Goal: Task Accomplishment & Management: Complete application form

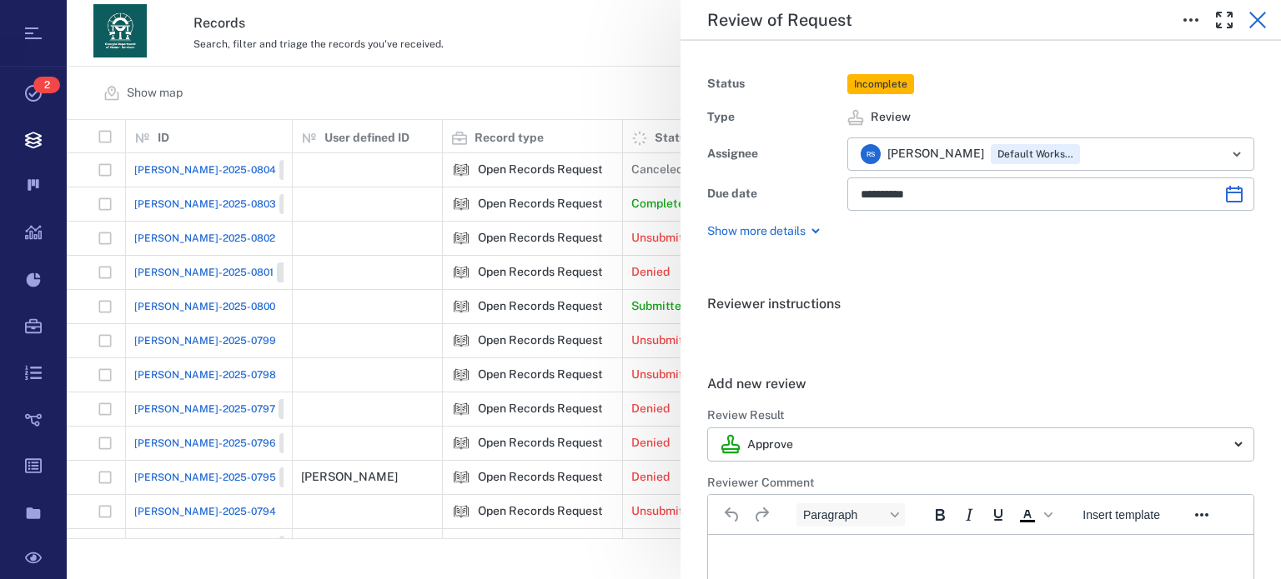
click at [1264, 26] on icon "button" at bounding box center [1257, 20] width 17 height 17
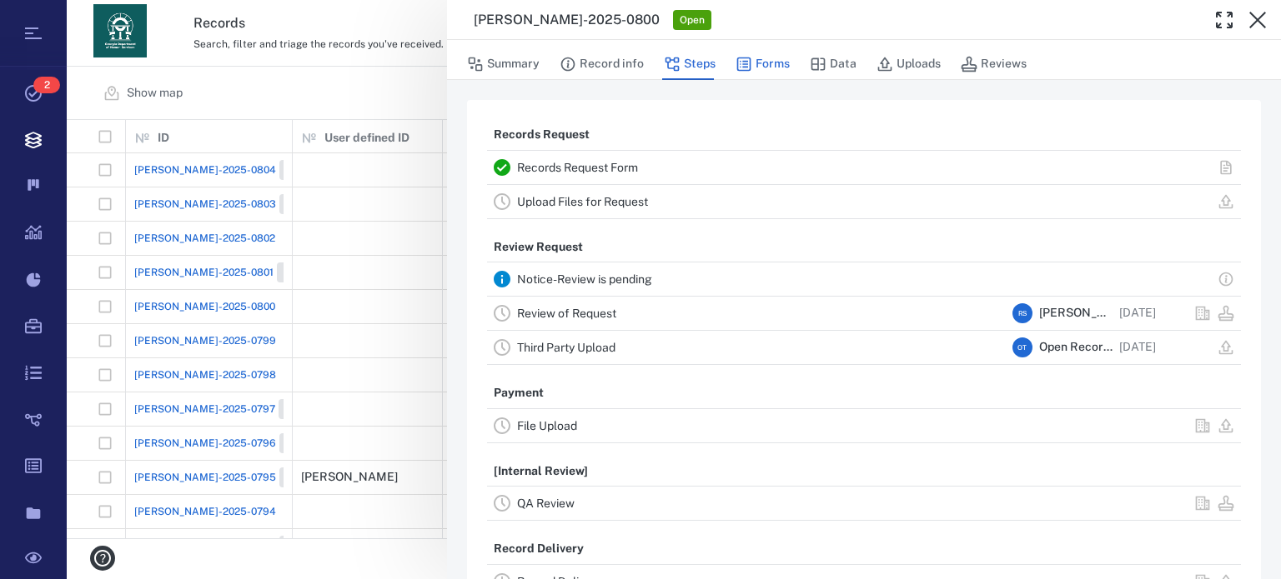
click at [764, 68] on button "Forms" at bounding box center [762, 64] width 54 height 32
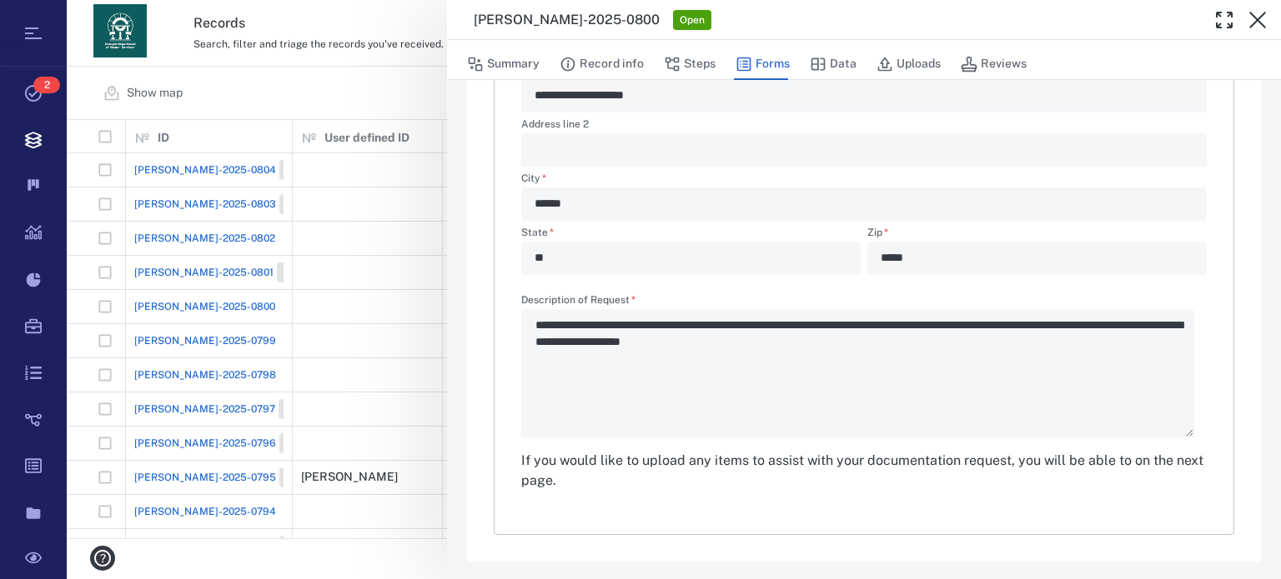
scroll to position [579, 0]
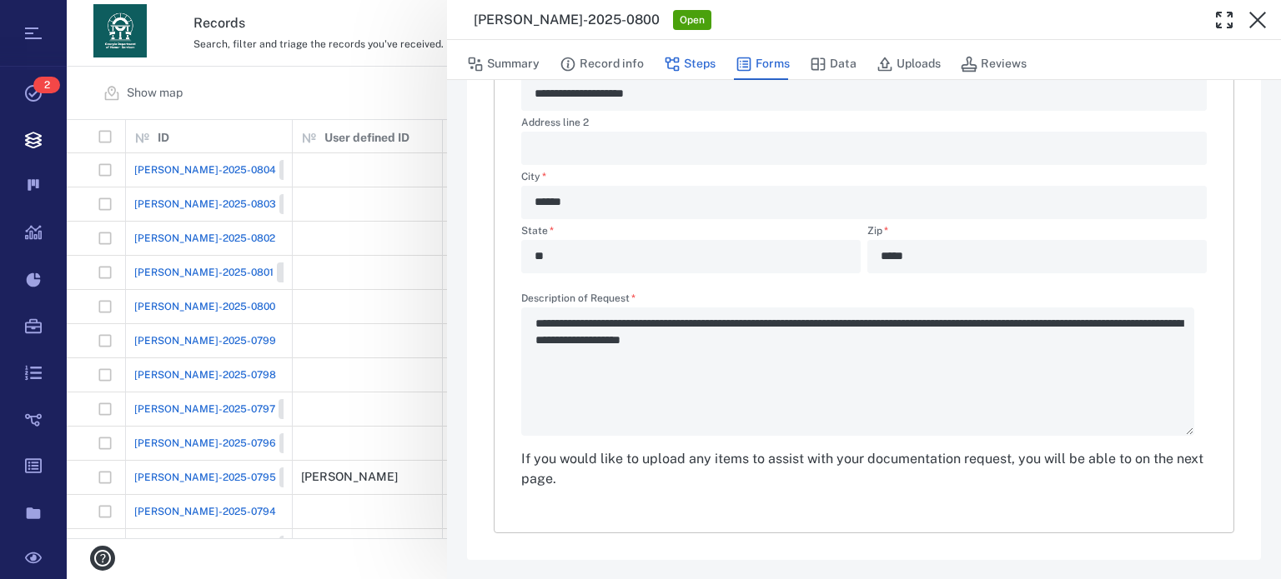
click at [679, 64] on button "Steps" at bounding box center [690, 64] width 52 height 32
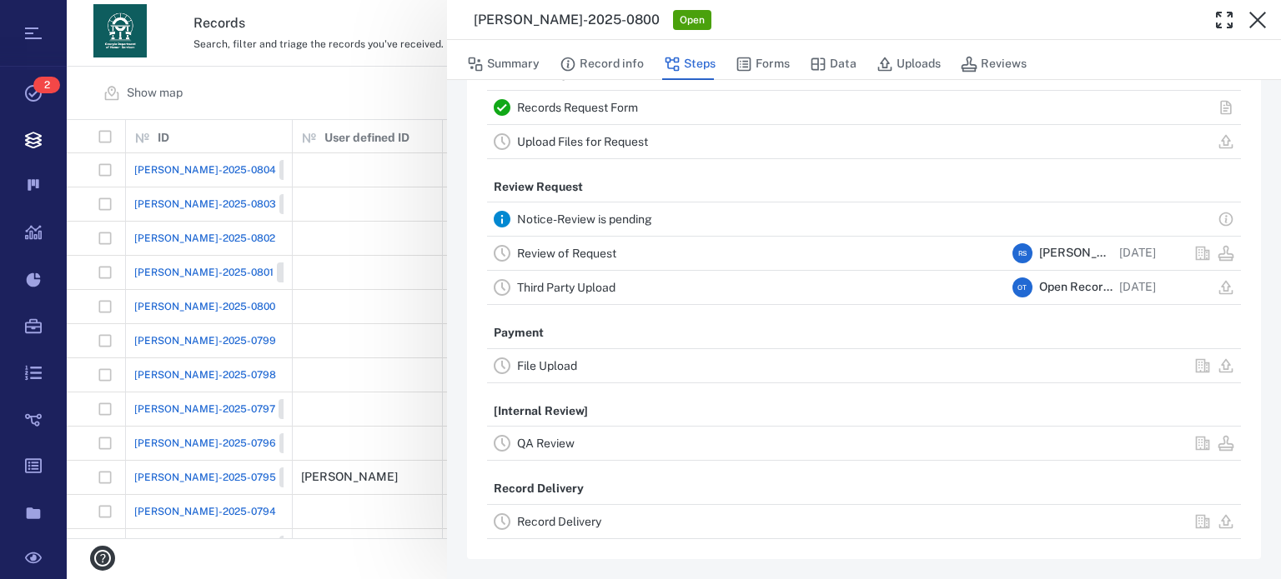
scroll to position [58, 0]
click at [636, 142] on link "Upload Files for Request" at bounding box center [582, 144] width 131 height 13
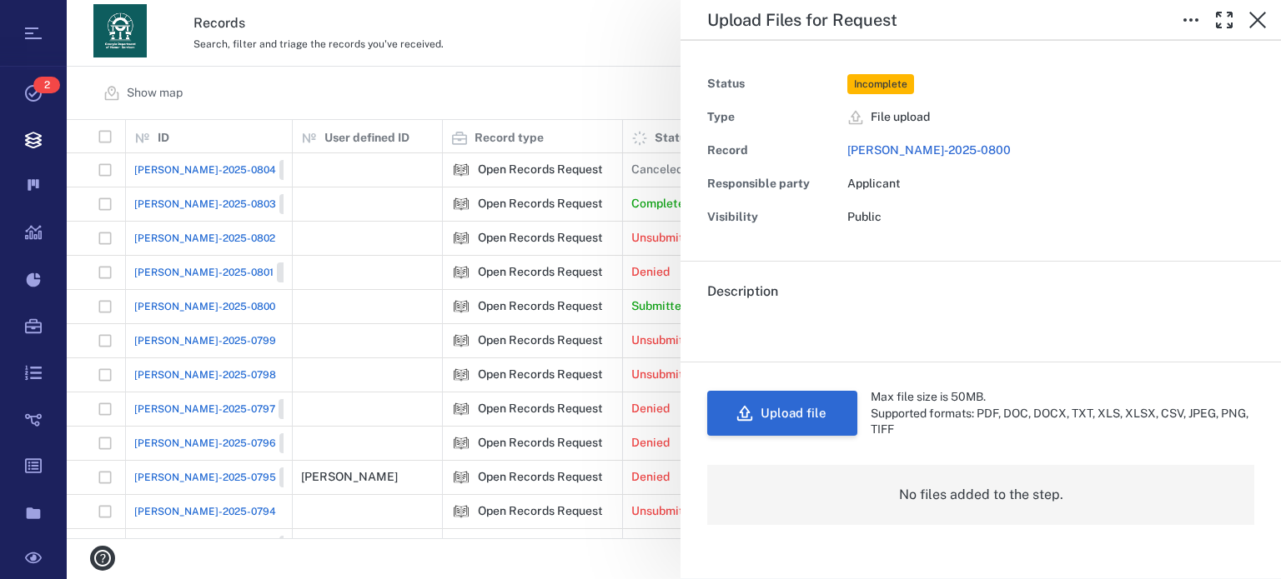
click at [788, 409] on button "Upload file" at bounding box center [782, 413] width 150 height 45
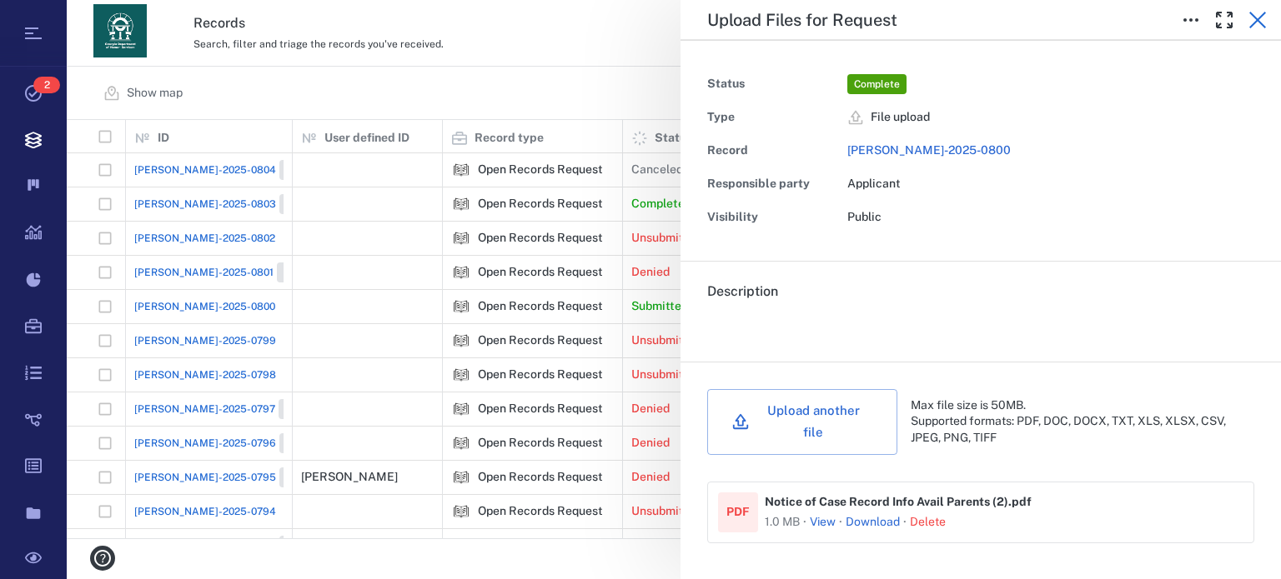
click at [1259, 21] on icon "button" at bounding box center [1257, 20] width 17 height 17
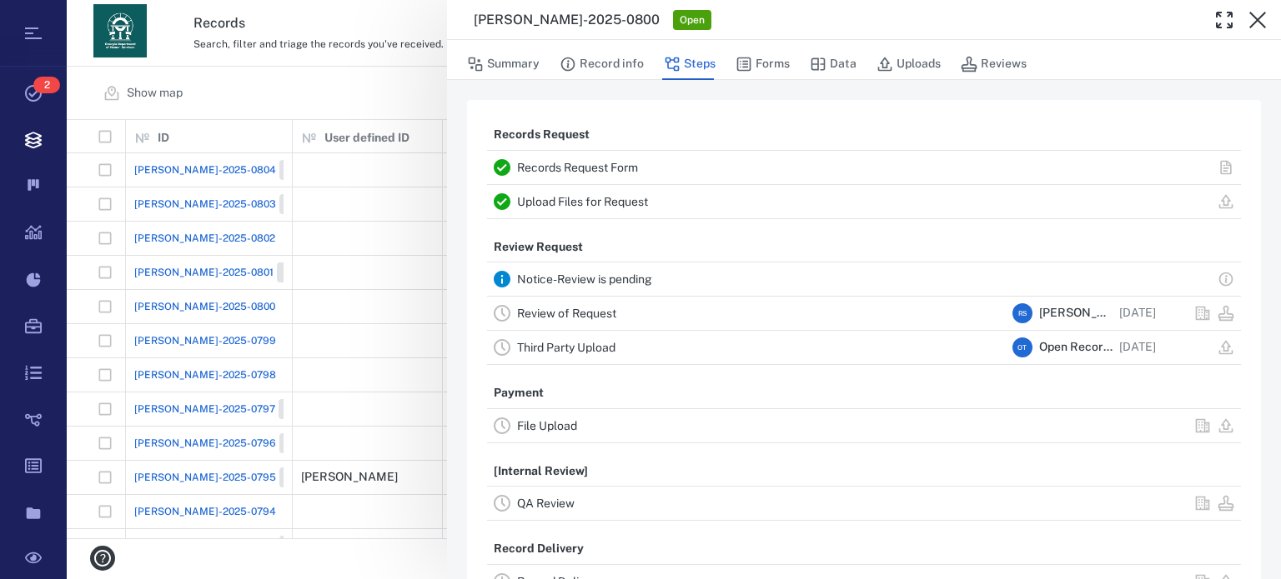
click at [586, 308] on link "Review of Request" at bounding box center [566, 313] width 99 height 13
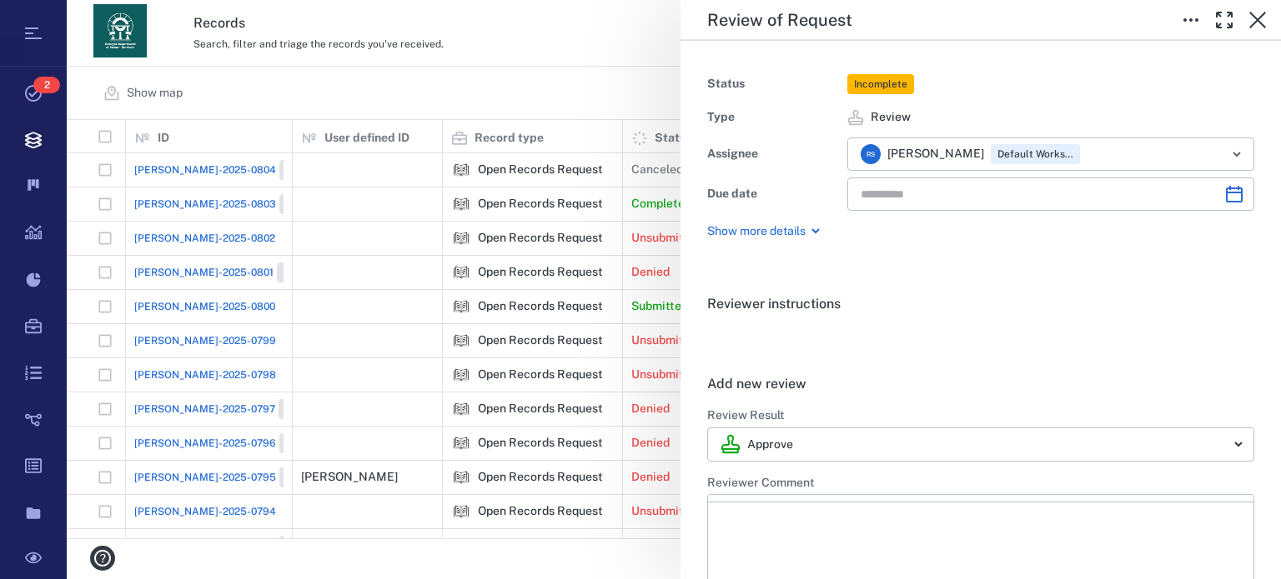
type input "**********"
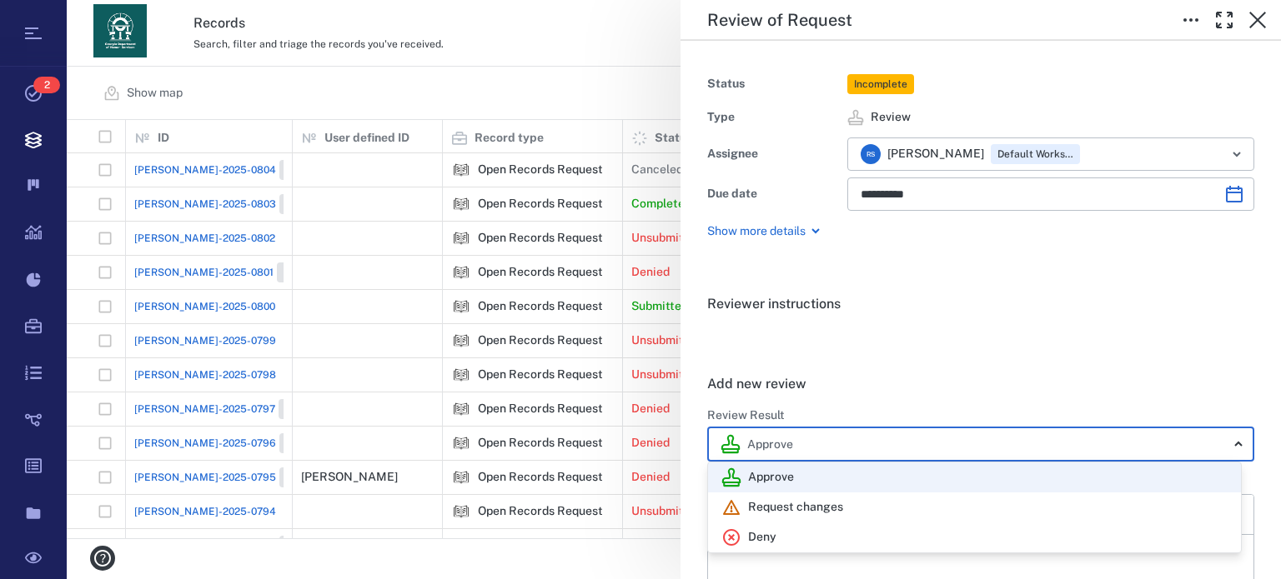
click at [1231, 451] on body "Tasks 2 Records Boards Dashboard Reports Record types Guide steps Rules Form bu…" at bounding box center [640, 289] width 1281 height 579
click at [1020, 531] on div "Deny" at bounding box center [974, 538] width 506 height 20
type input "******"
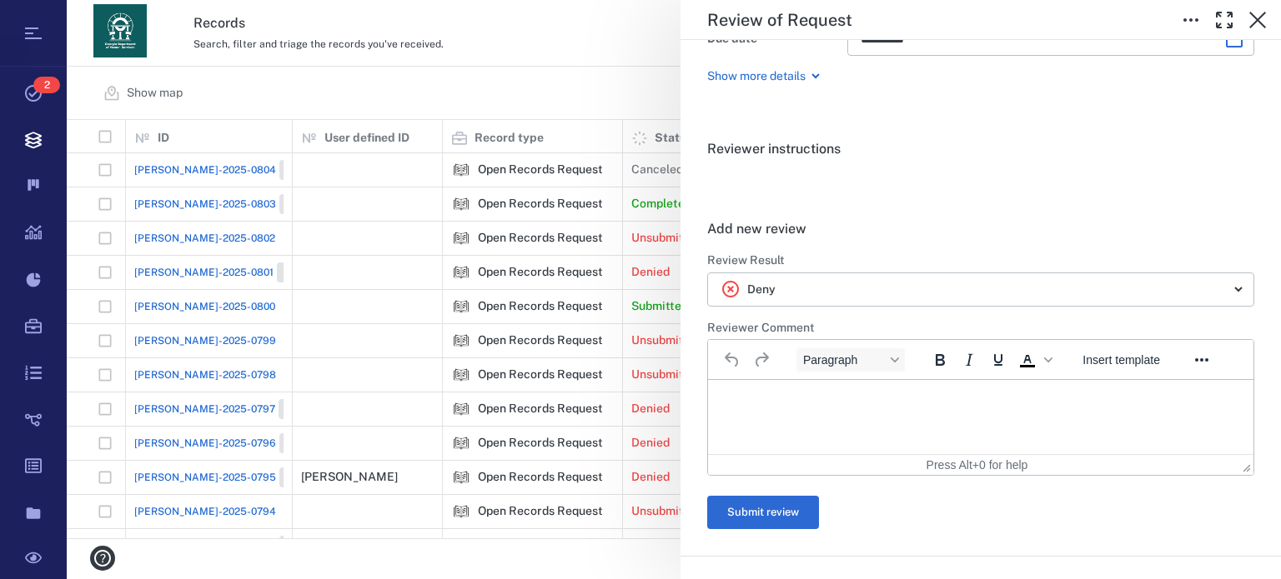
scroll to position [222, 0]
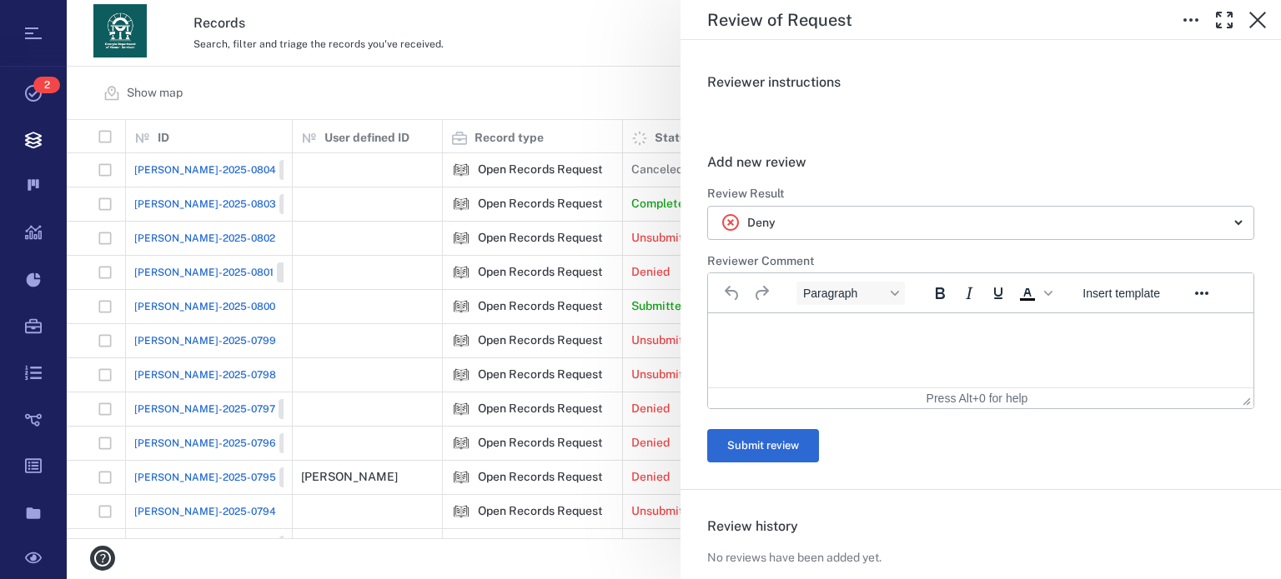
click at [1108, 355] on html at bounding box center [980, 334] width 545 height 42
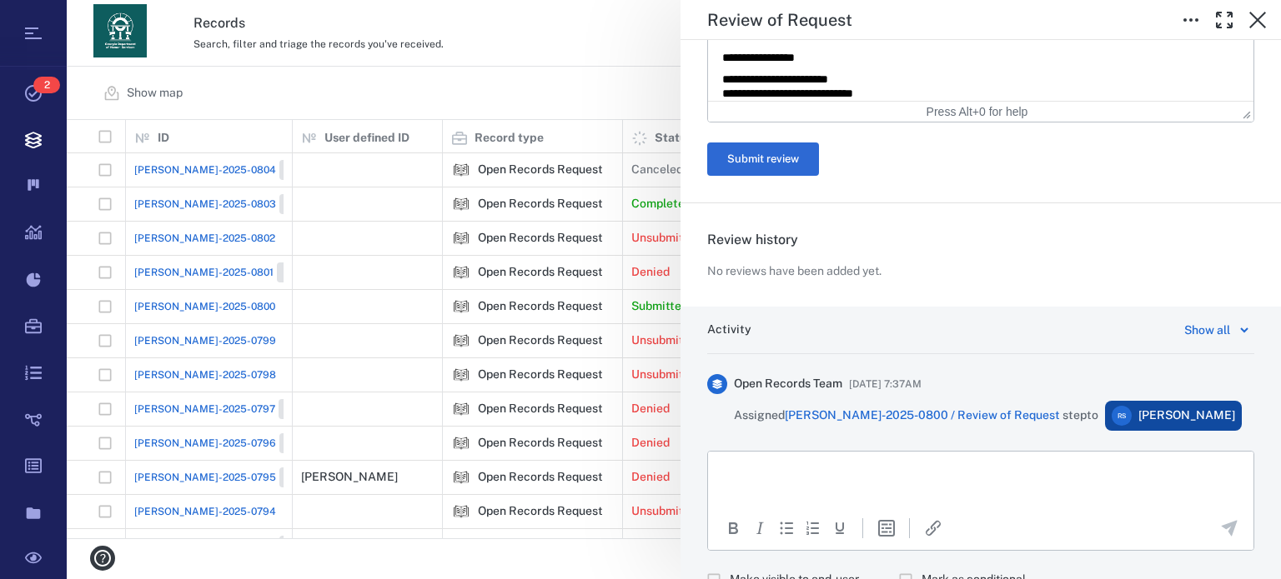
scroll to position [941, 0]
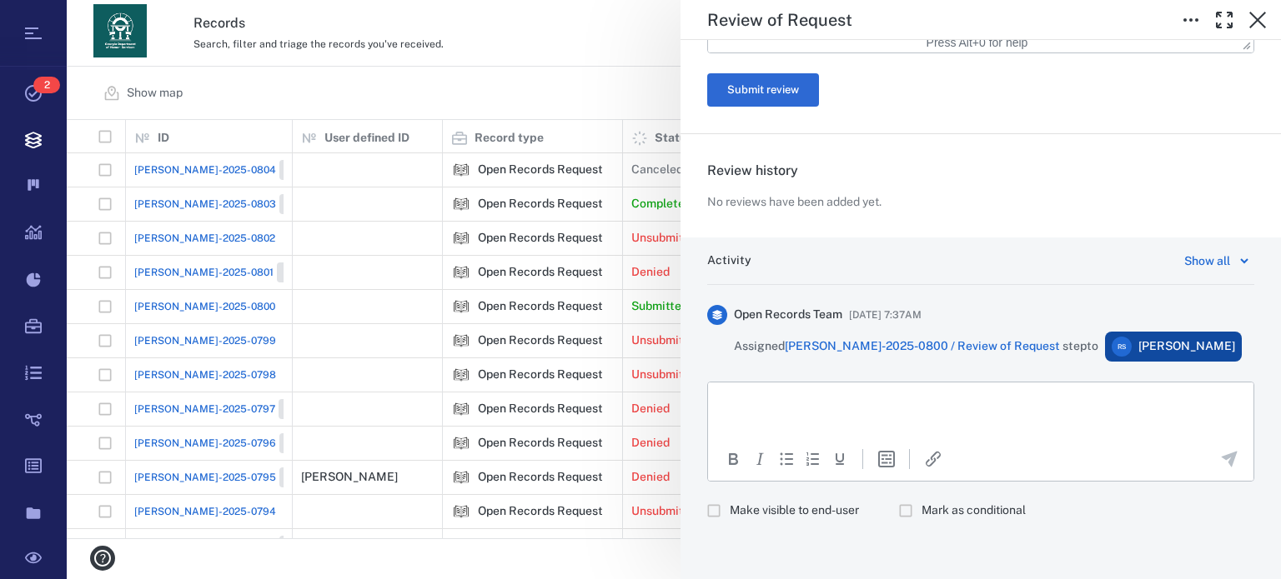
click at [1090, 438] on div "To open the popup, press Shift+Enter To open the popup, press Shift+Enter" at bounding box center [980, 458] width 545 height 45
click at [1011, 415] on html at bounding box center [980, 404] width 545 height 42
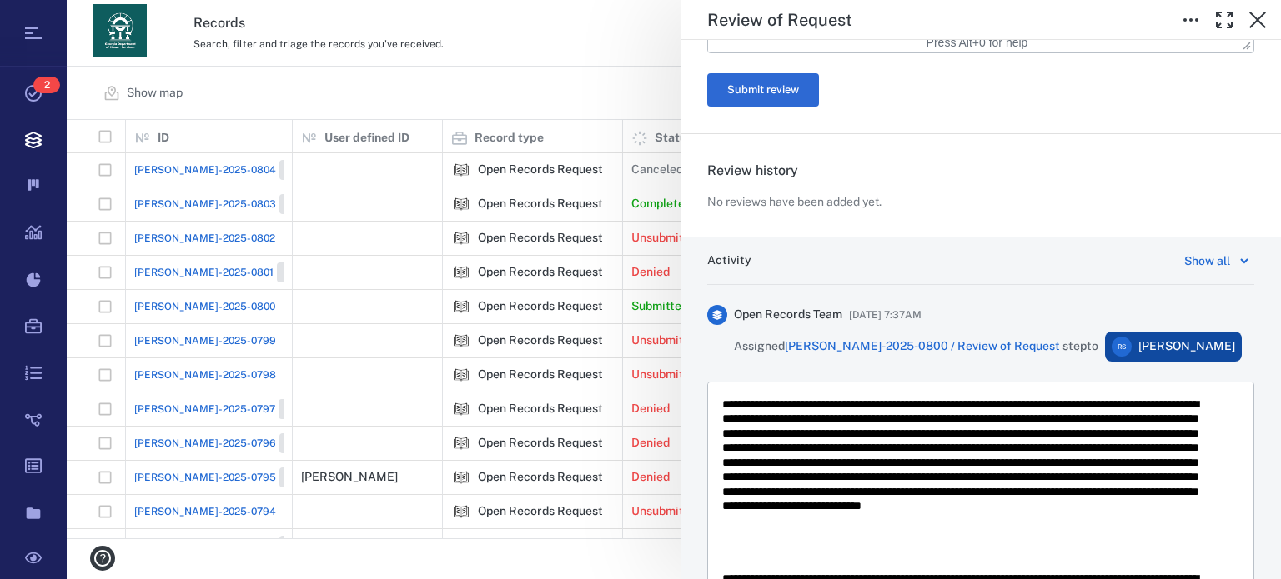
scroll to position [0, 0]
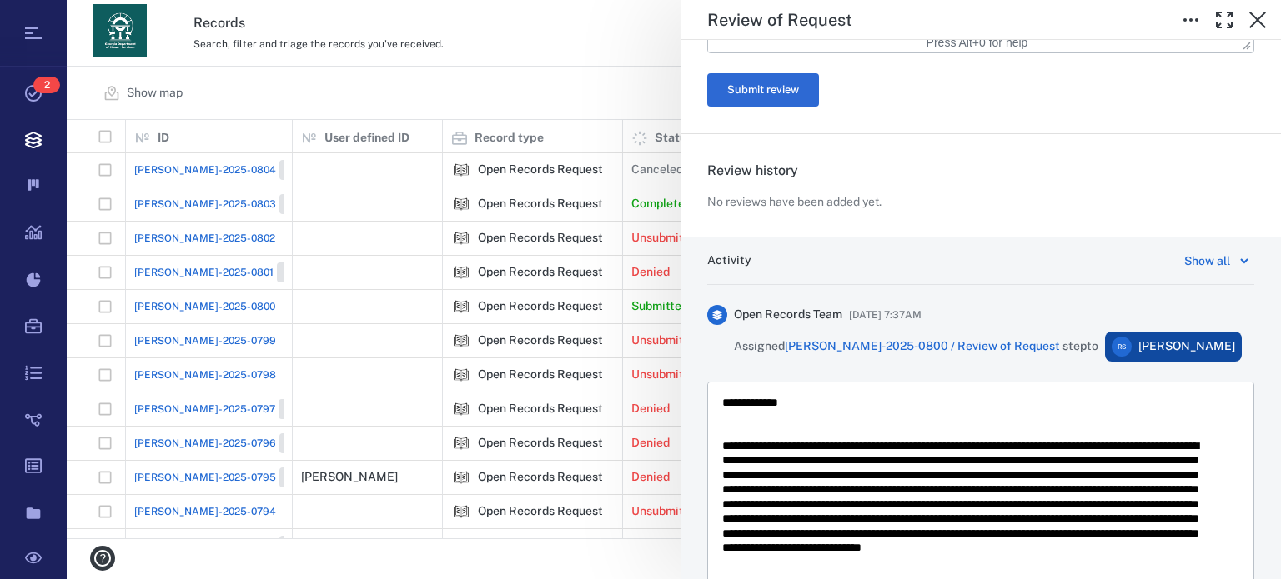
click at [1267, 572] on div "Activity Show all Open Records Team [DATE] 7:37AM Assigned [PERSON_NAME]-2025-0…" at bounding box center [980, 484] width 600 height 493
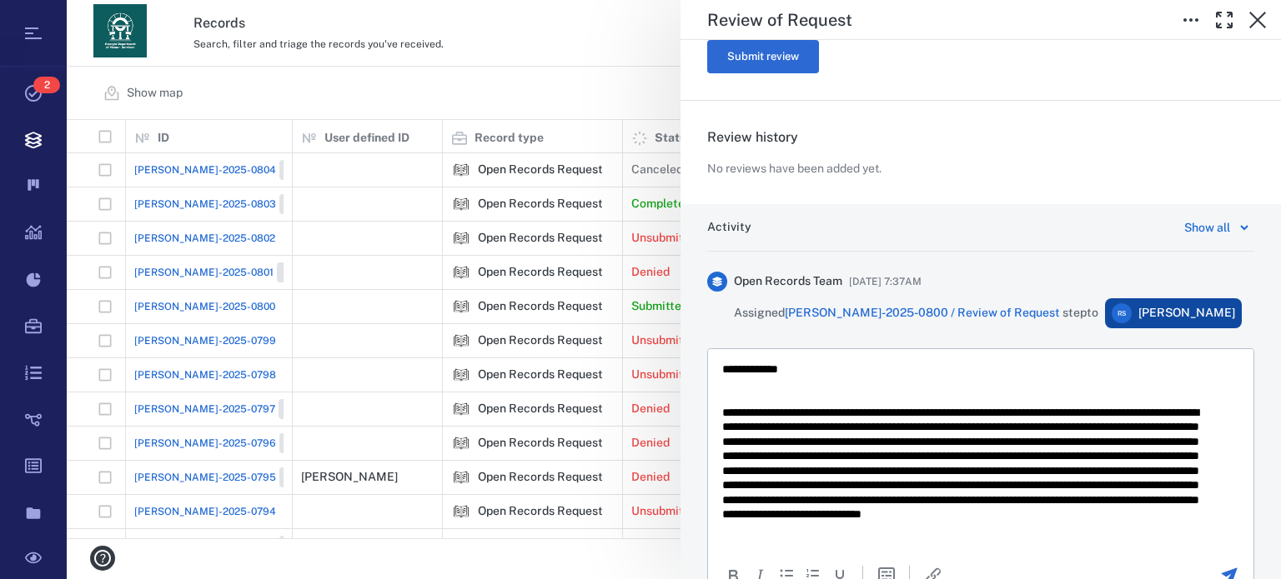
scroll to position [1091, 0]
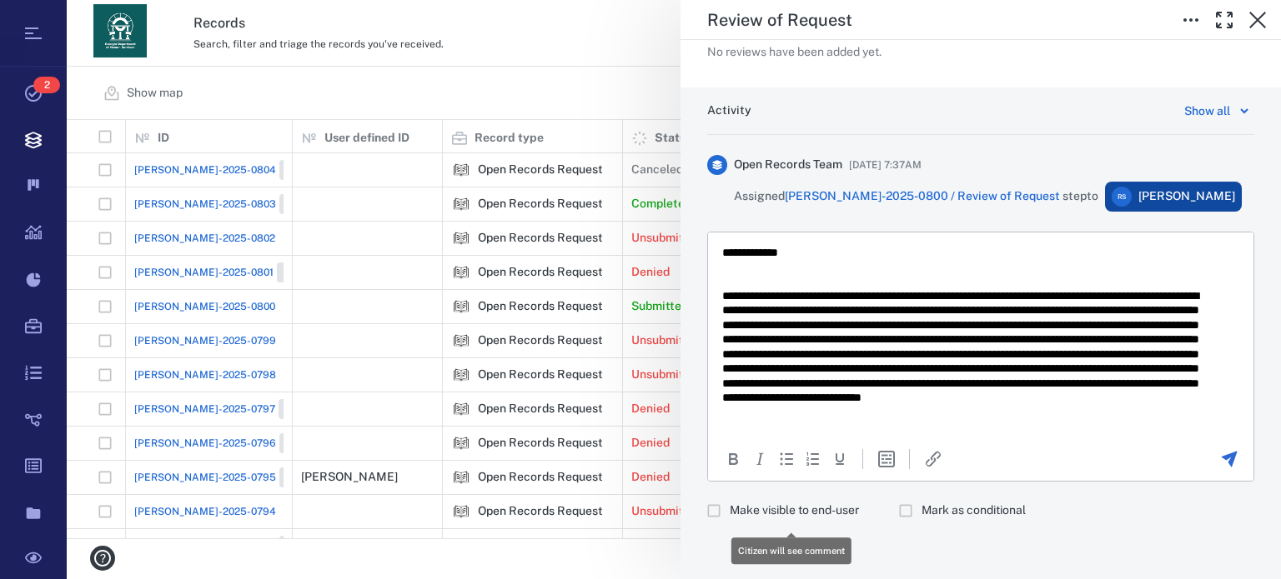
click at [850, 503] on span "Make visible to end-user" at bounding box center [794, 511] width 129 height 17
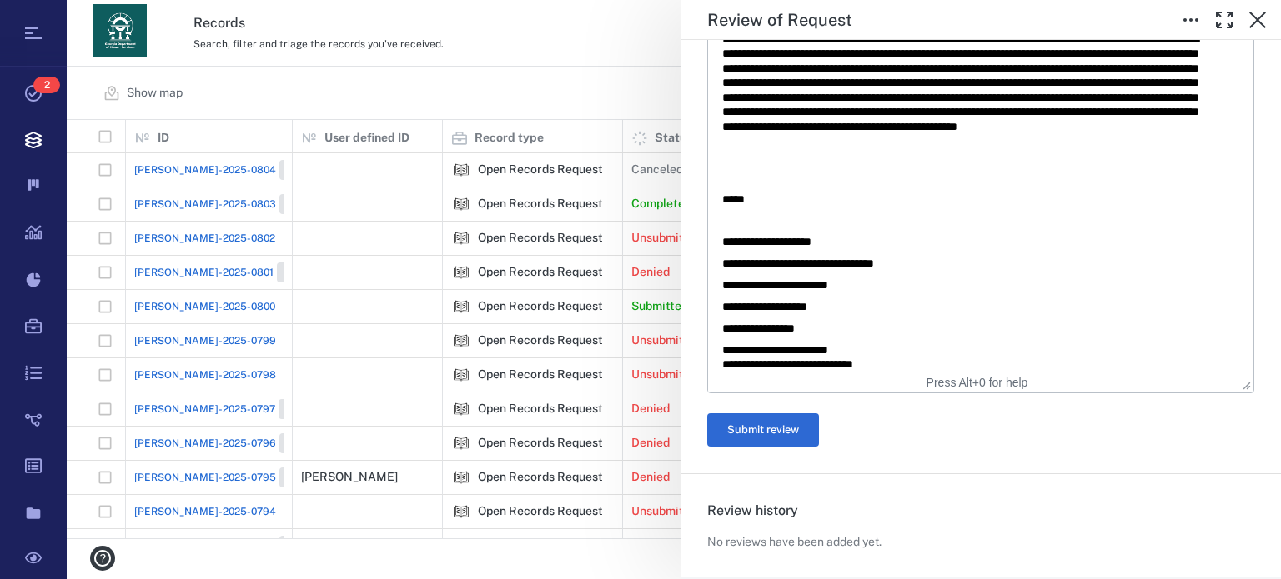
scroll to position [620, 0]
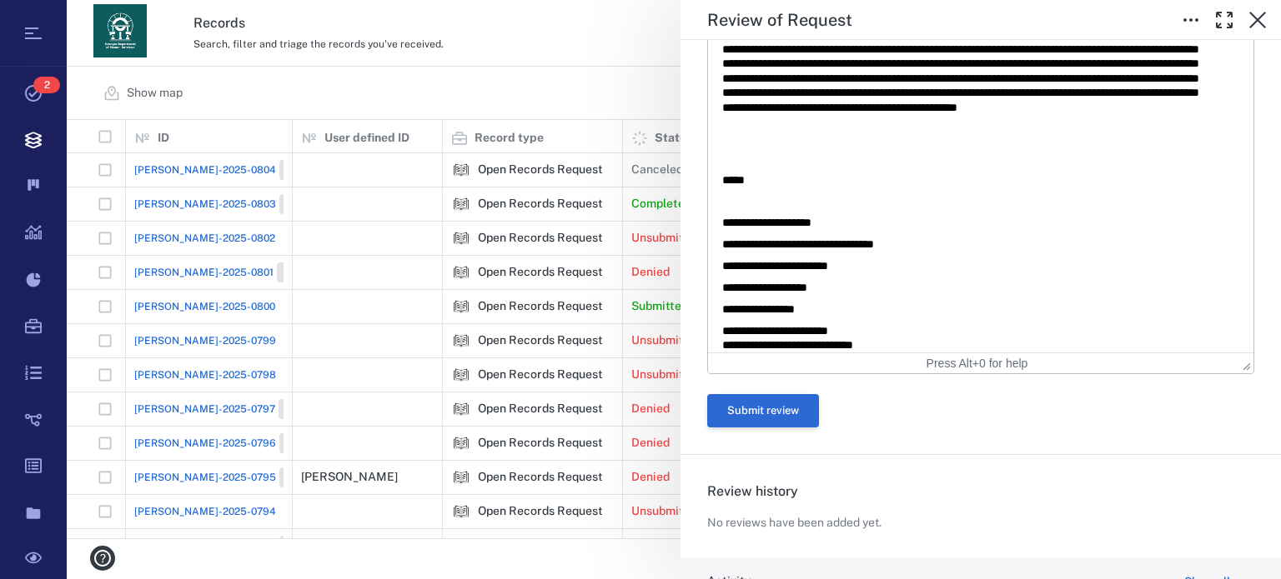
click at [794, 416] on button "Submit review" at bounding box center [763, 410] width 112 height 33
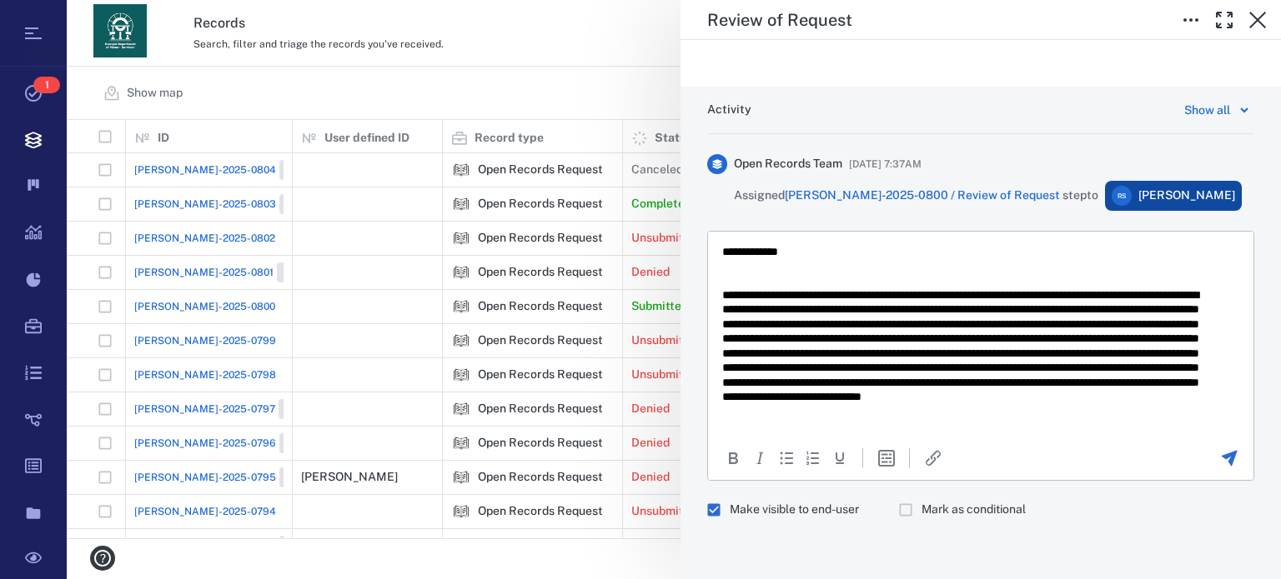
scroll to position [0, 0]
